Goal: Task Accomplishment & Management: Manage account settings

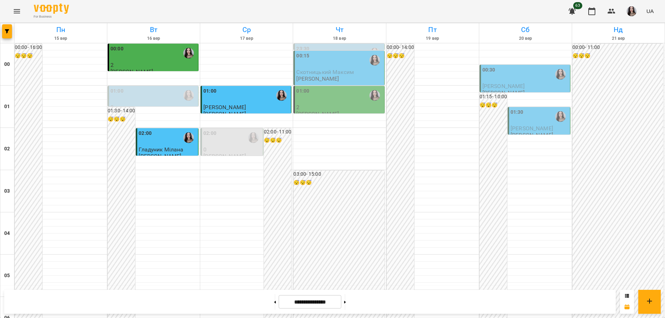
scroll to position [464, 0]
click at [319, 74] on span "Скотницький Максим" at bounding box center [325, 72] width 58 height 7
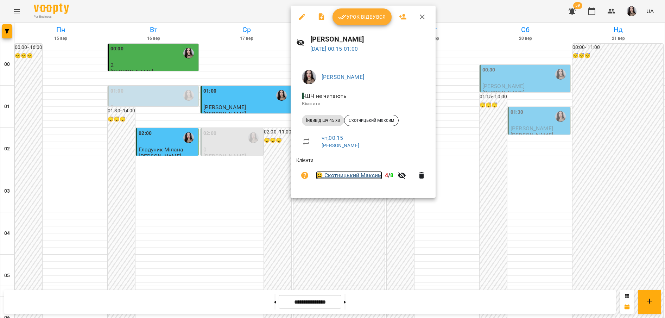
click at [351, 179] on link "😀 Скотницький Максим" at bounding box center [349, 175] width 66 height 8
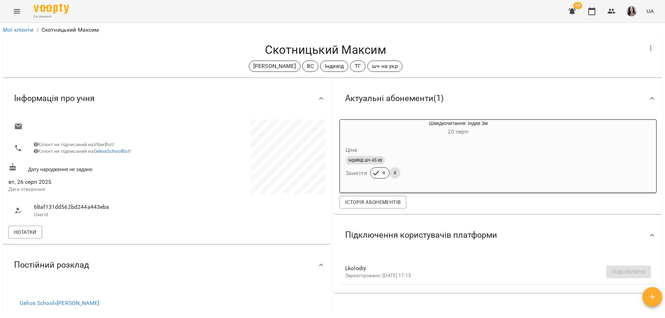
drag, startPoint x: 160, startPoint y: 227, endPoint x: 354, endPoint y: 218, distance: 194.4
click at [354, 218] on div "Актуальні абонементи ( 1 ) Швидкочитання: Індив 3м 20 серп - Ціна індивід шч 45…" at bounding box center [332, 229] width 662 height 301
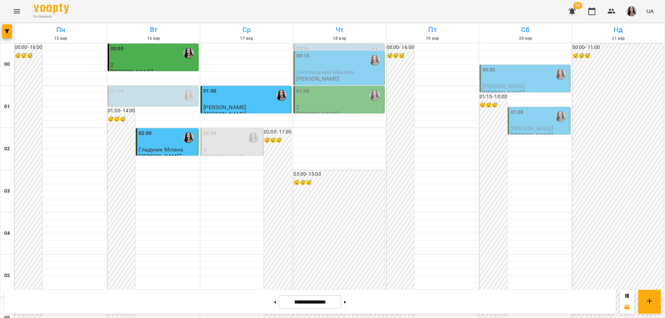
click at [324, 60] on div "00:15" at bounding box center [339, 60] width 86 height 16
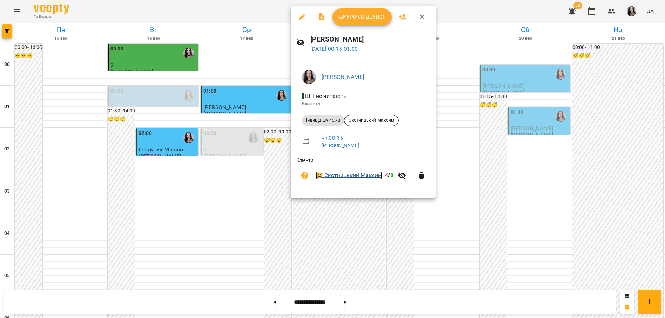
click at [344, 173] on link "😀 Скотницький Максим" at bounding box center [349, 175] width 66 height 8
